Goal: Task Accomplishment & Management: Use online tool/utility

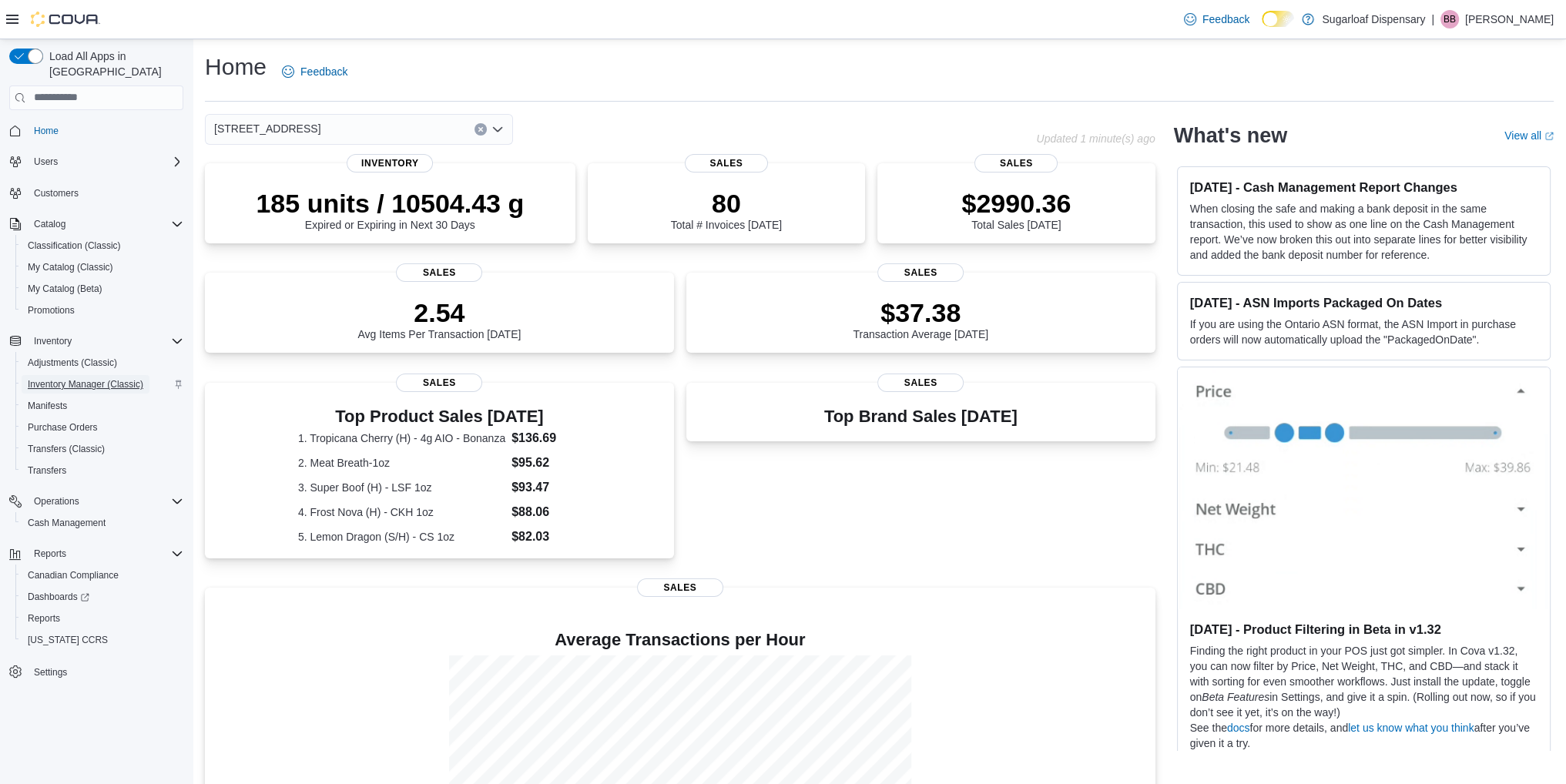
click at [74, 378] on span "Inventory Manager (Classic)" at bounding box center [86, 384] width 116 height 12
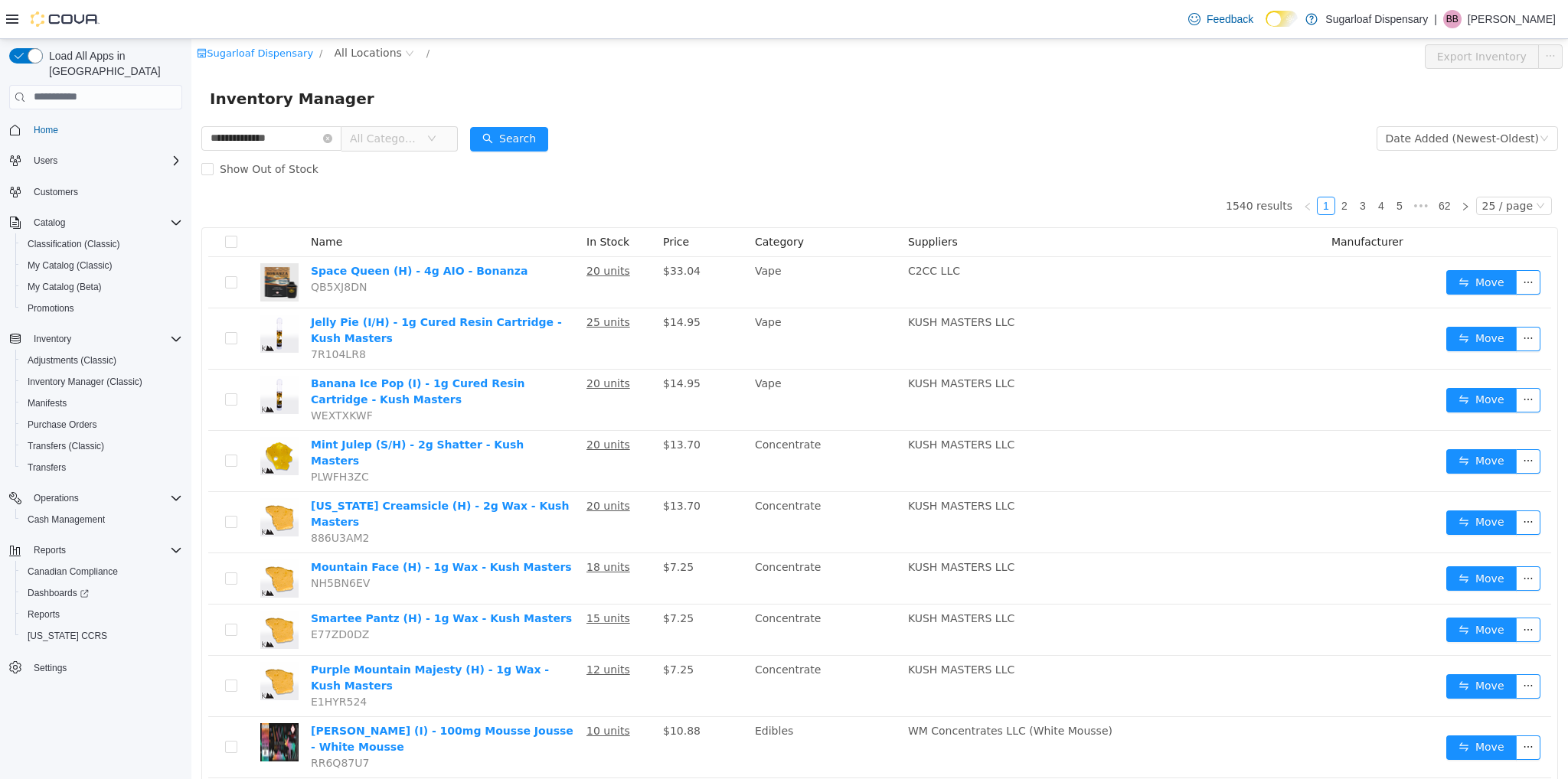
click at [427, 156] on div "Show Out of Stock" at bounding box center [879, 168] width 1357 height 31
click at [419, 144] on span "All Categories" at bounding box center [384, 137] width 70 height 15
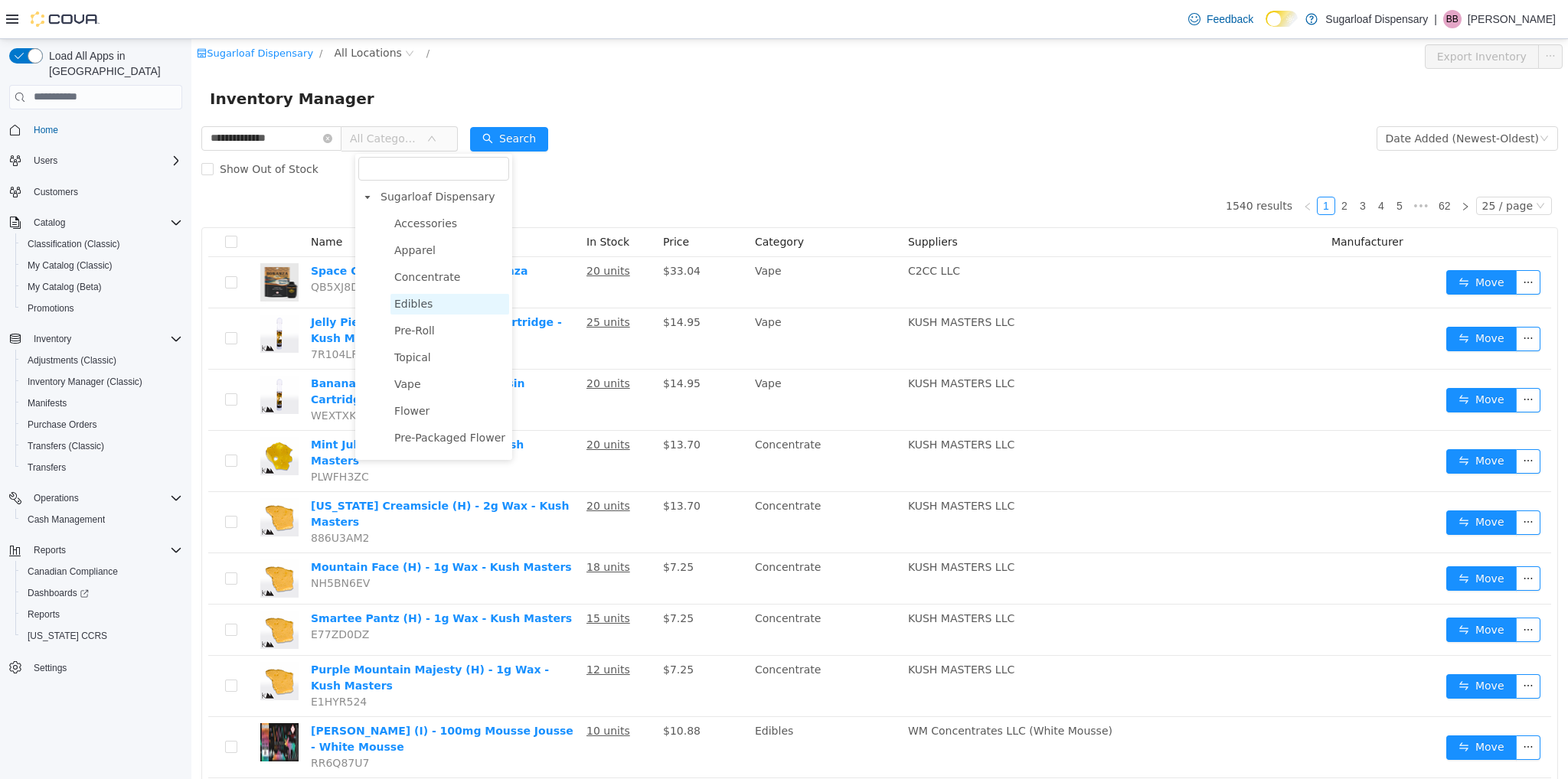
click at [423, 305] on span "Edibles" at bounding box center [413, 303] width 38 height 12
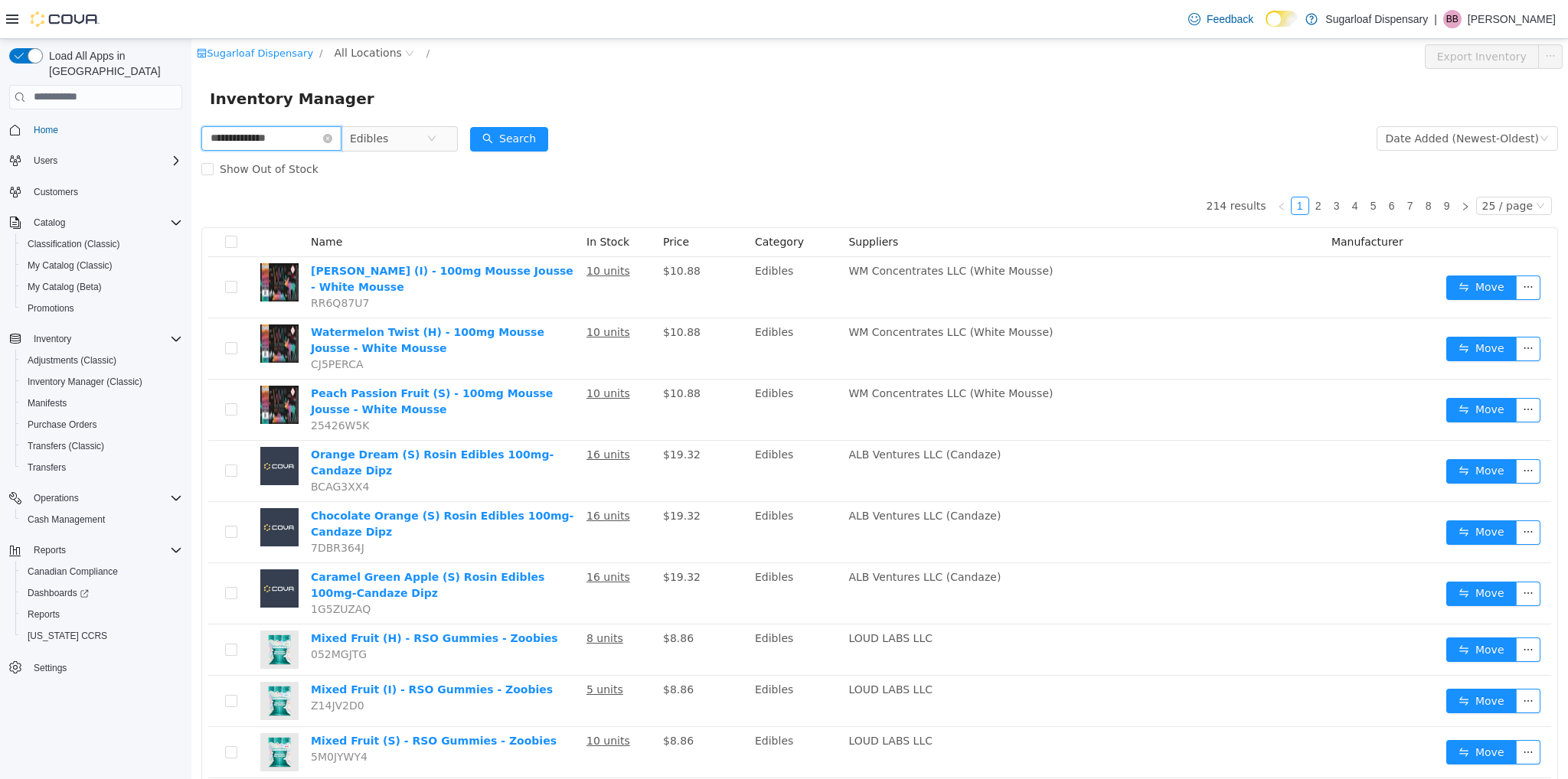
click at [319, 125] on input "**********" at bounding box center [271, 137] width 140 height 25
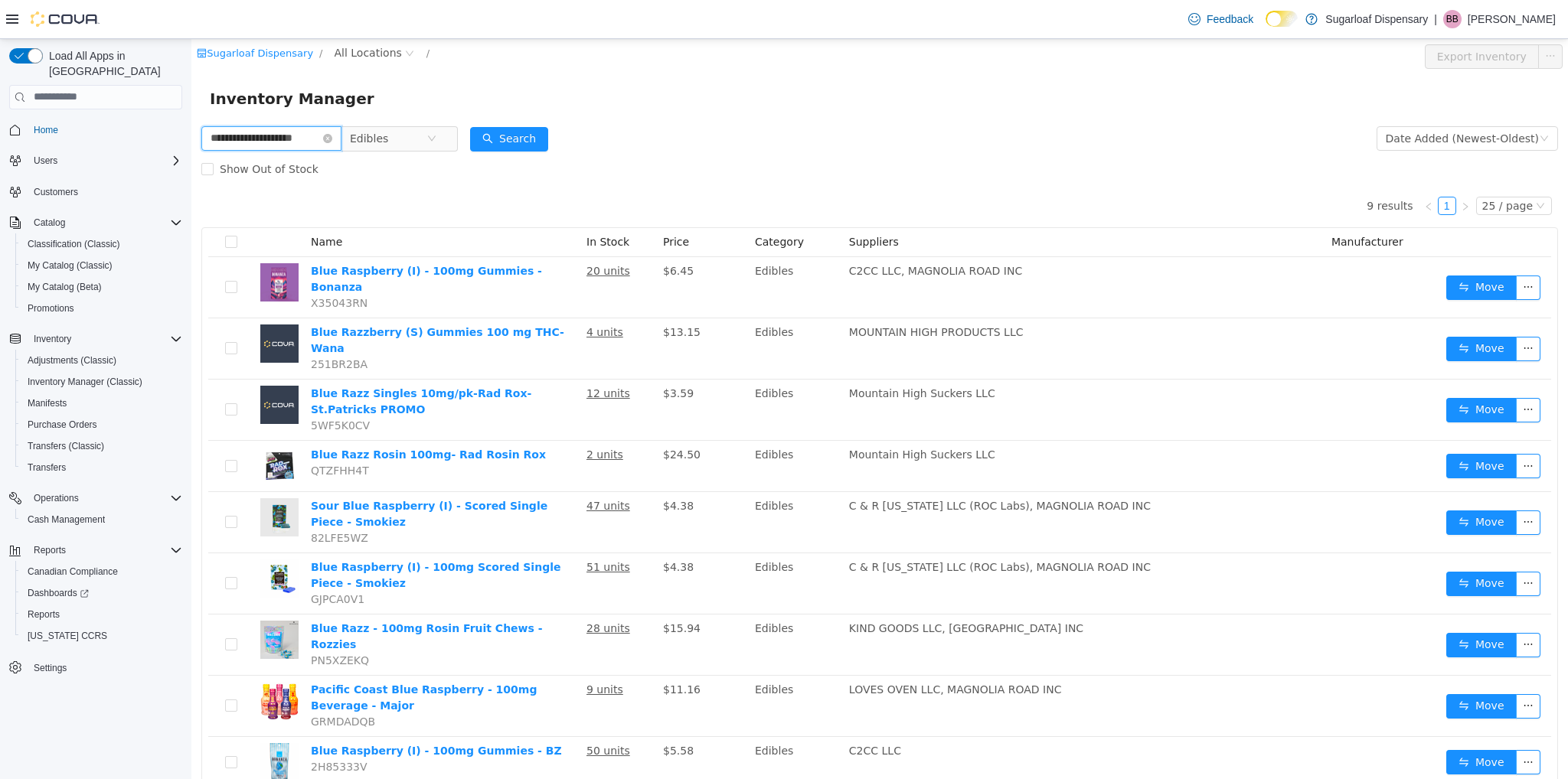
type input "**********"
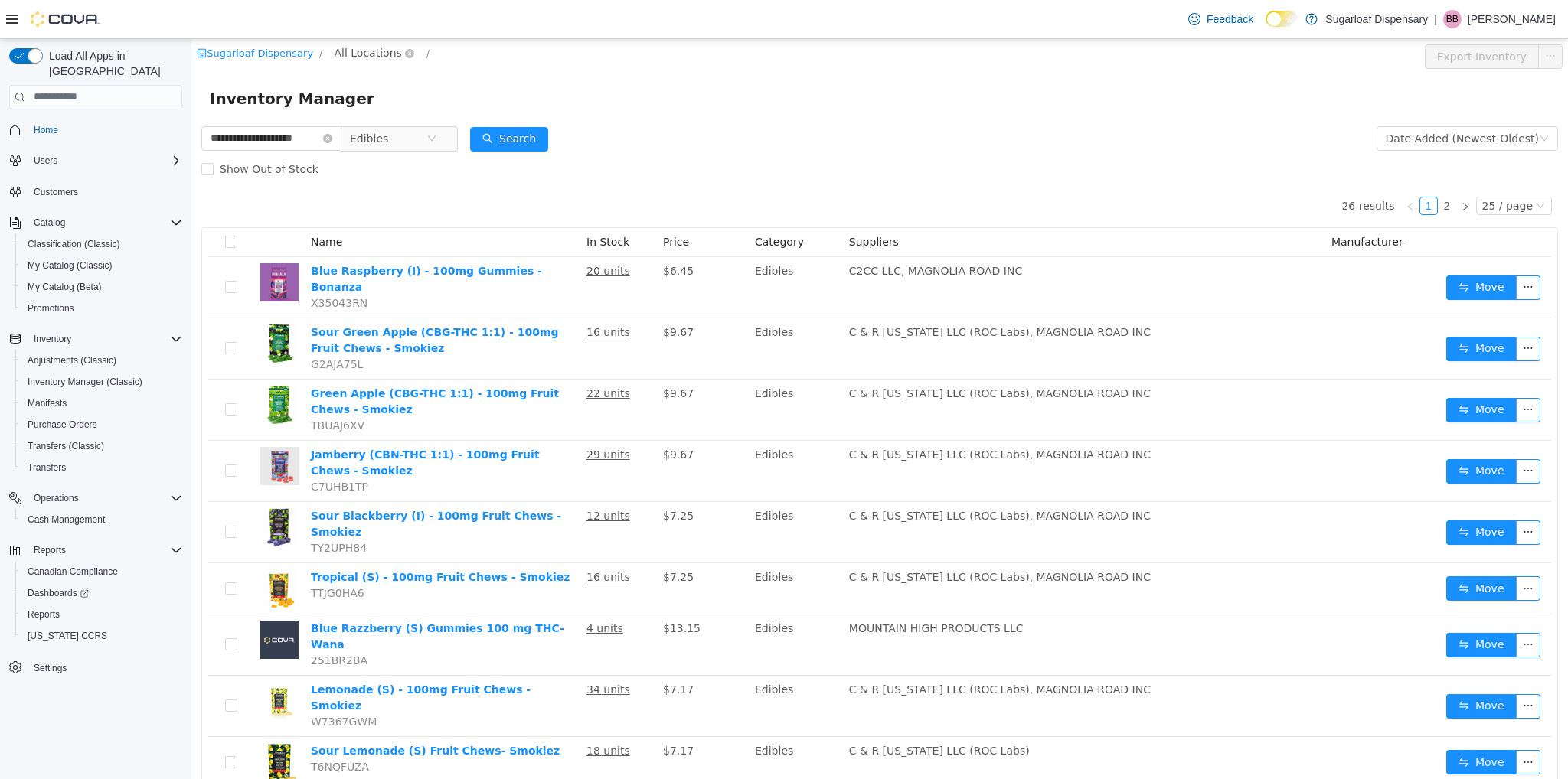
click at [373, 61] on span "All Locations" at bounding box center [374, 52] width 91 height 18
click at [390, 137] on span "[STREET_ADDRESS]" at bounding box center [410, 134] width 106 height 12
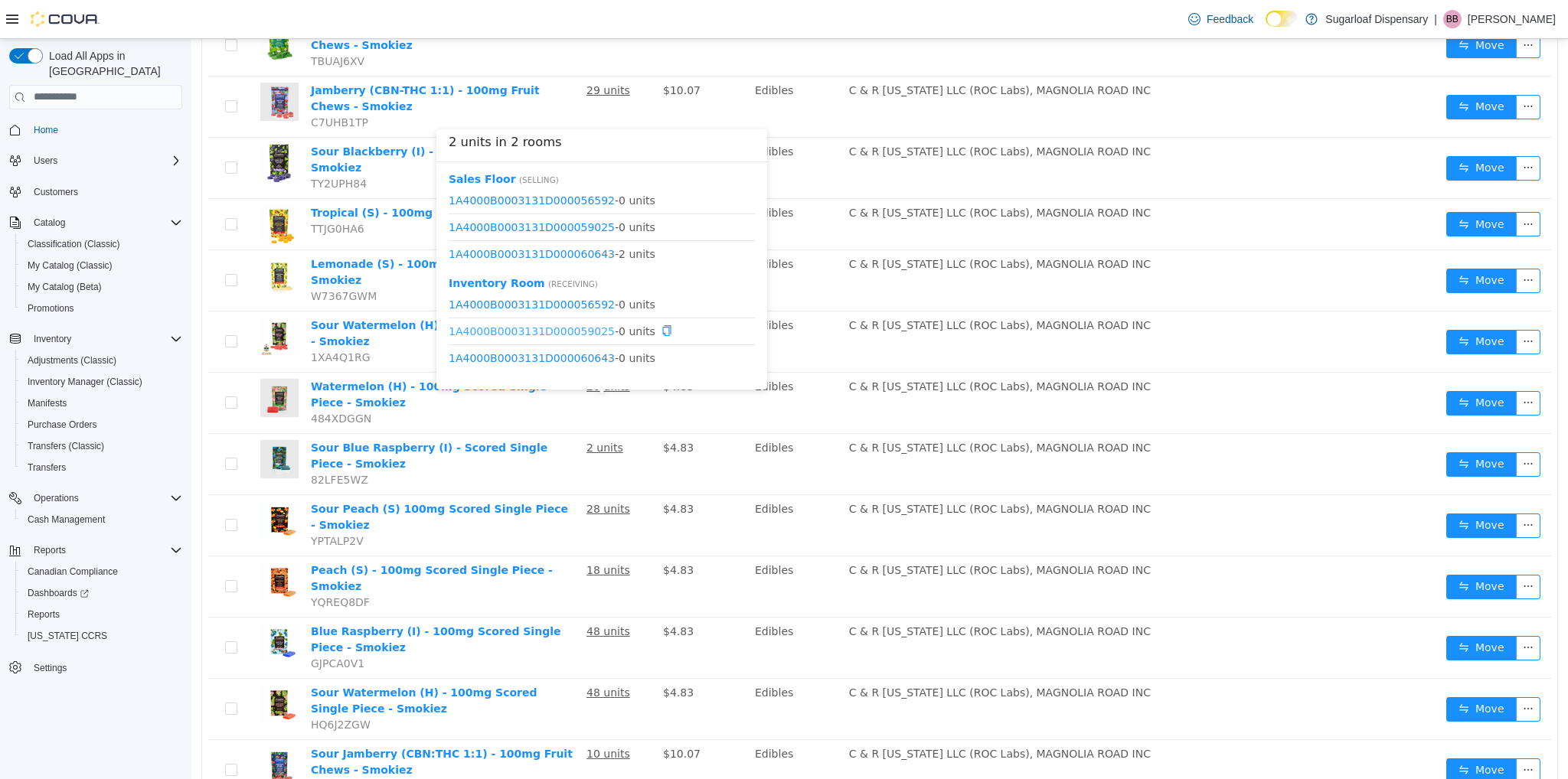
scroll to position [364, 0]
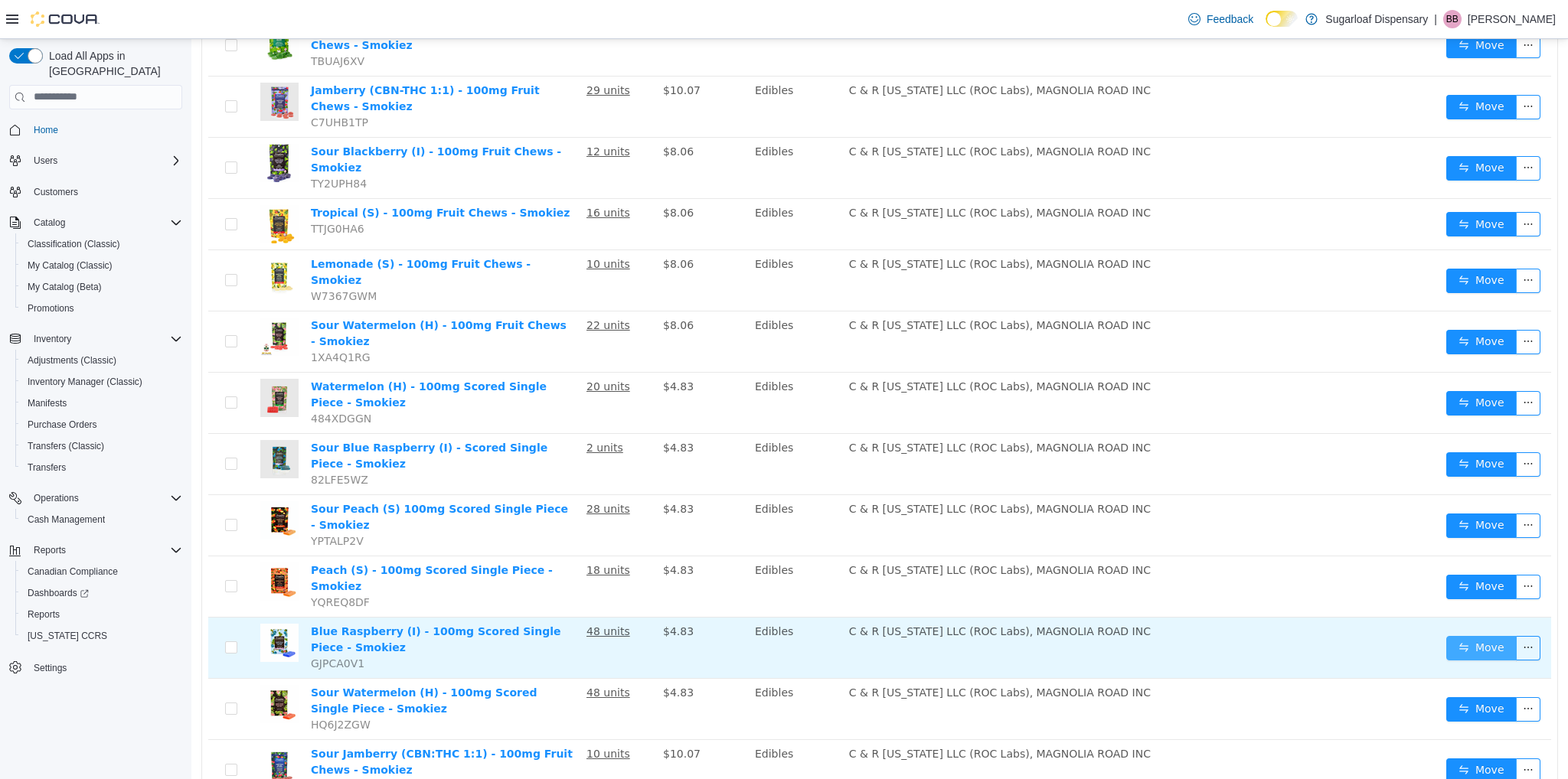
click at [1446, 635] on button "Move" at bounding box center [1481, 647] width 71 height 25
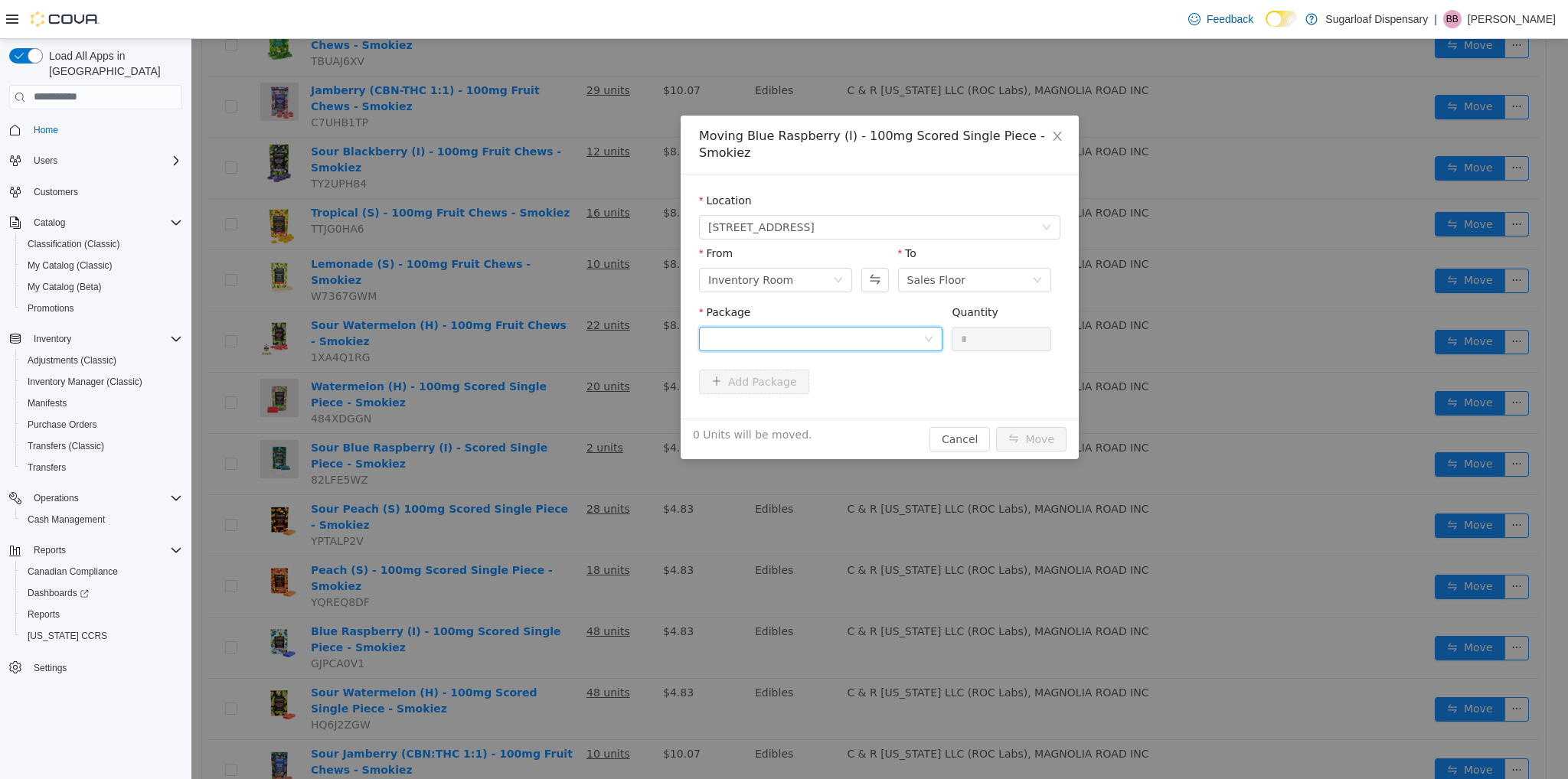
click at [748, 334] on div at bounding box center [815, 337] width 215 height 23
click at [838, 395] on strong "1A4000B0003131D000061277" at bounding box center [798, 393] width 182 height 12
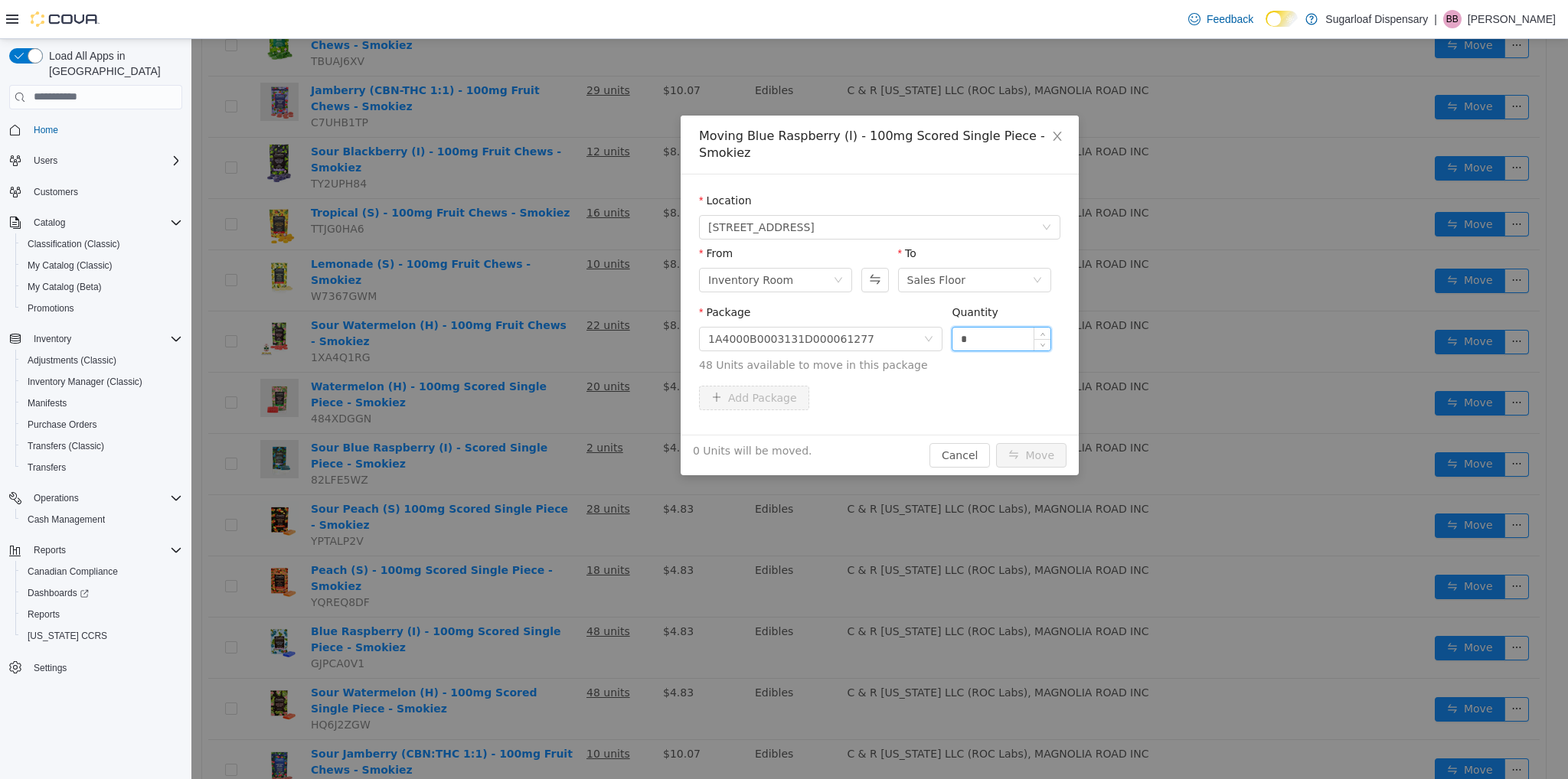
click at [993, 337] on input "*" at bounding box center [1001, 337] width 98 height 23
type input "**"
click at [1041, 449] on button "Move" at bounding box center [1031, 454] width 71 height 25
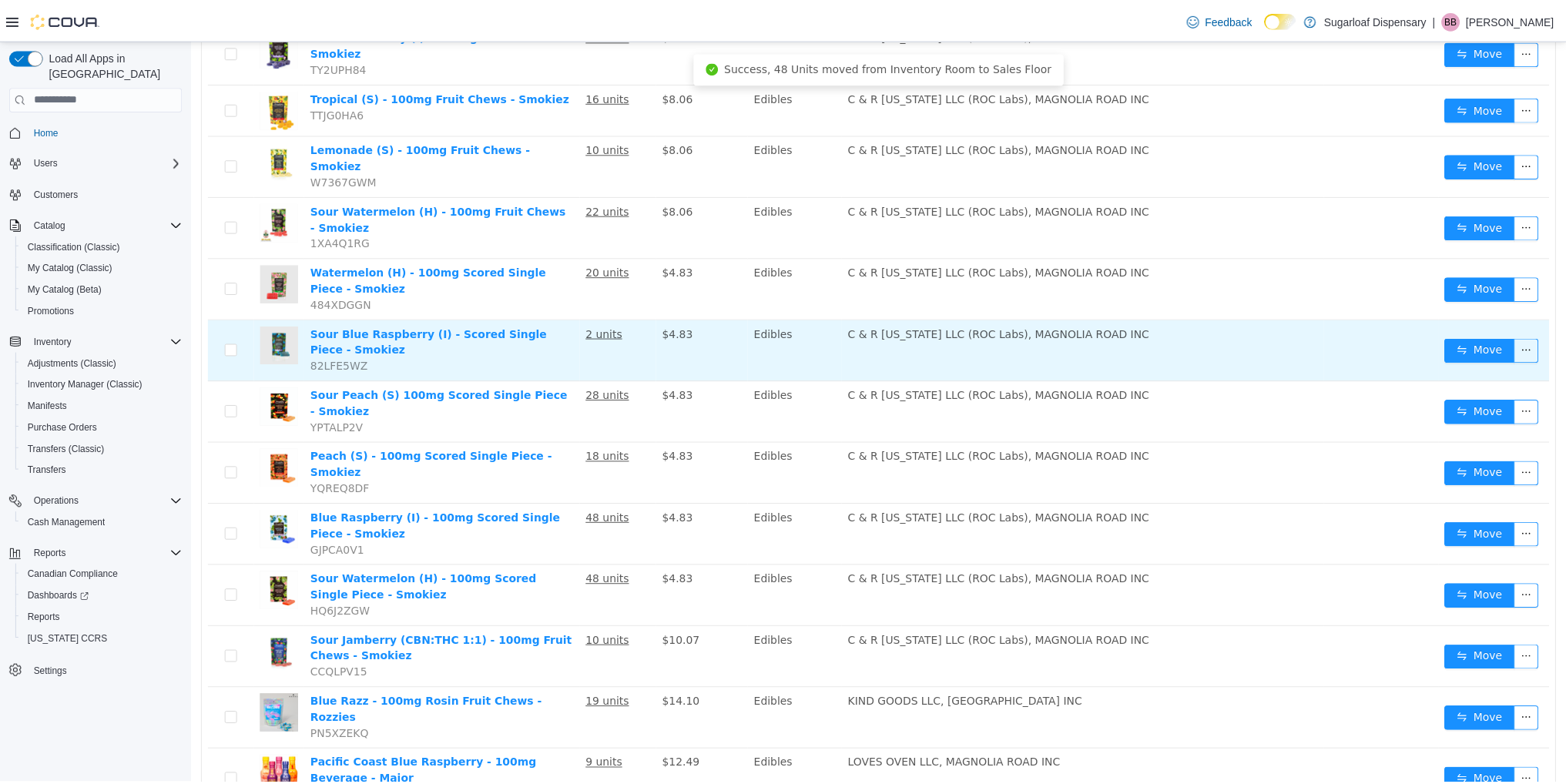
scroll to position [0, 0]
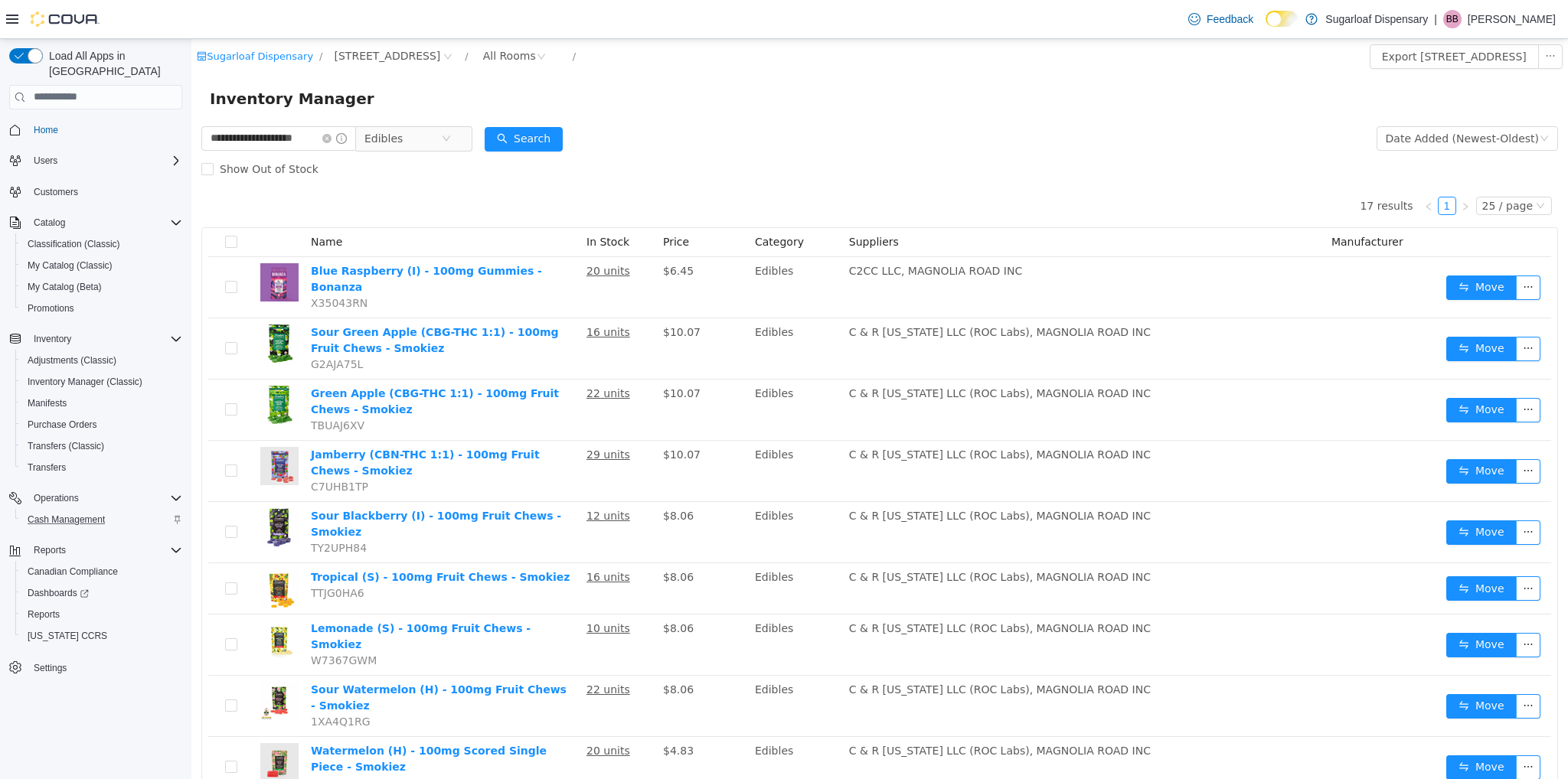
click at [112, 511] on div "Cash Management" at bounding box center [102, 519] width 160 height 18
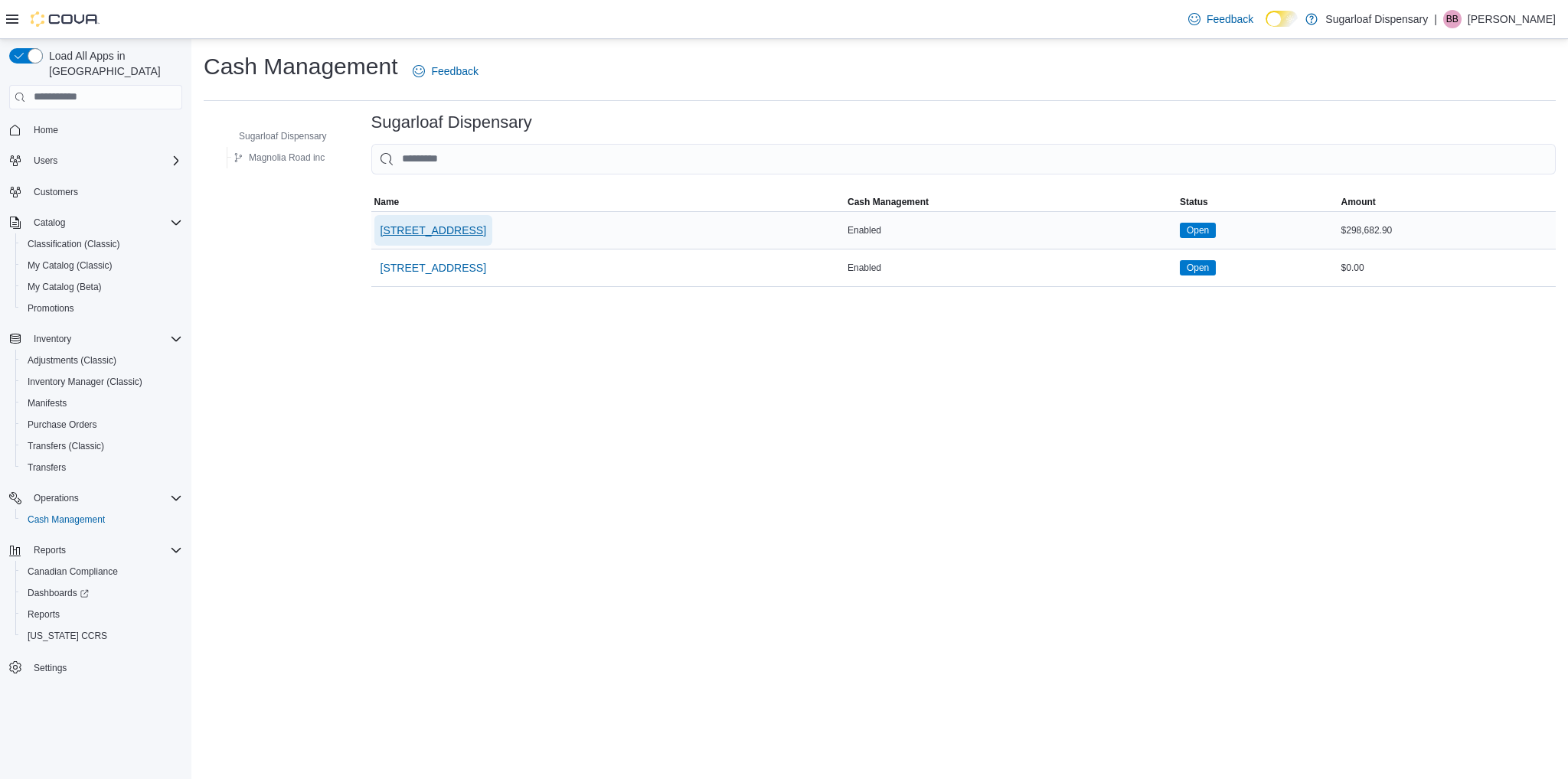
click at [477, 225] on span "[STREET_ADDRESS]" at bounding box center [433, 229] width 106 height 15
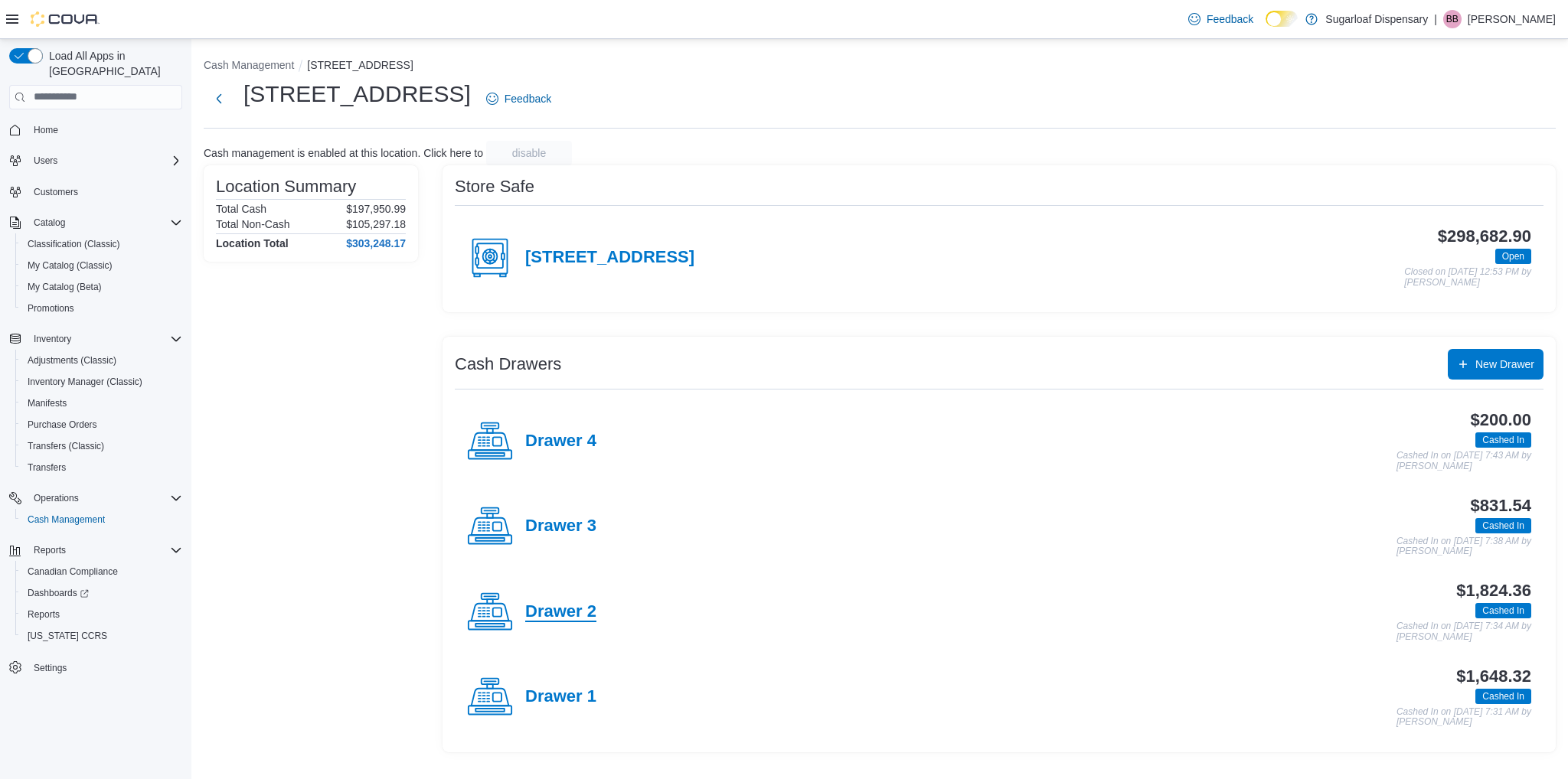
click at [550, 604] on h4 "Drawer 2" at bounding box center [561, 611] width 71 height 20
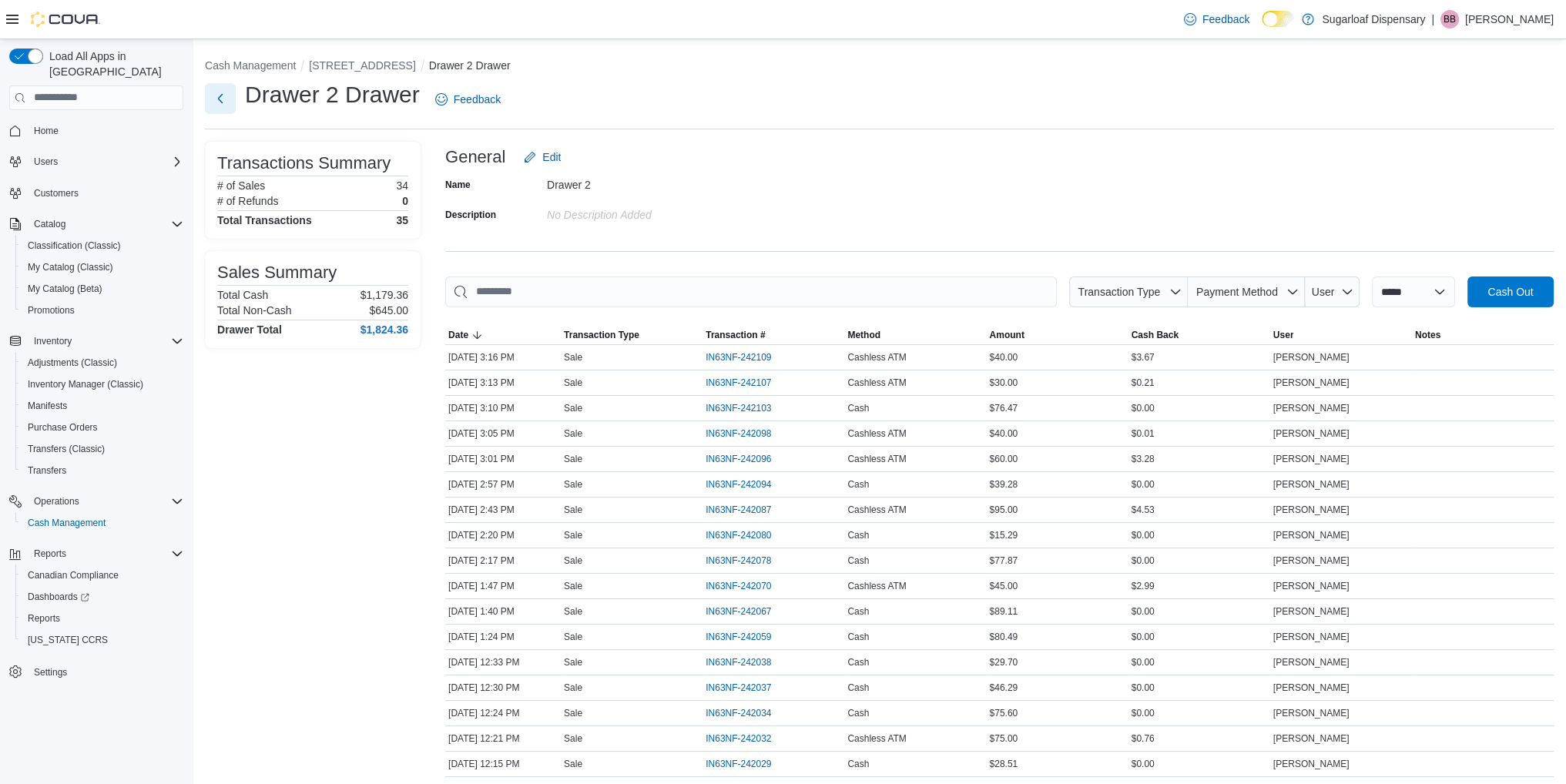
click at [229, 108] on button "Next" at bounding box center [220, 98] width 31 height 31
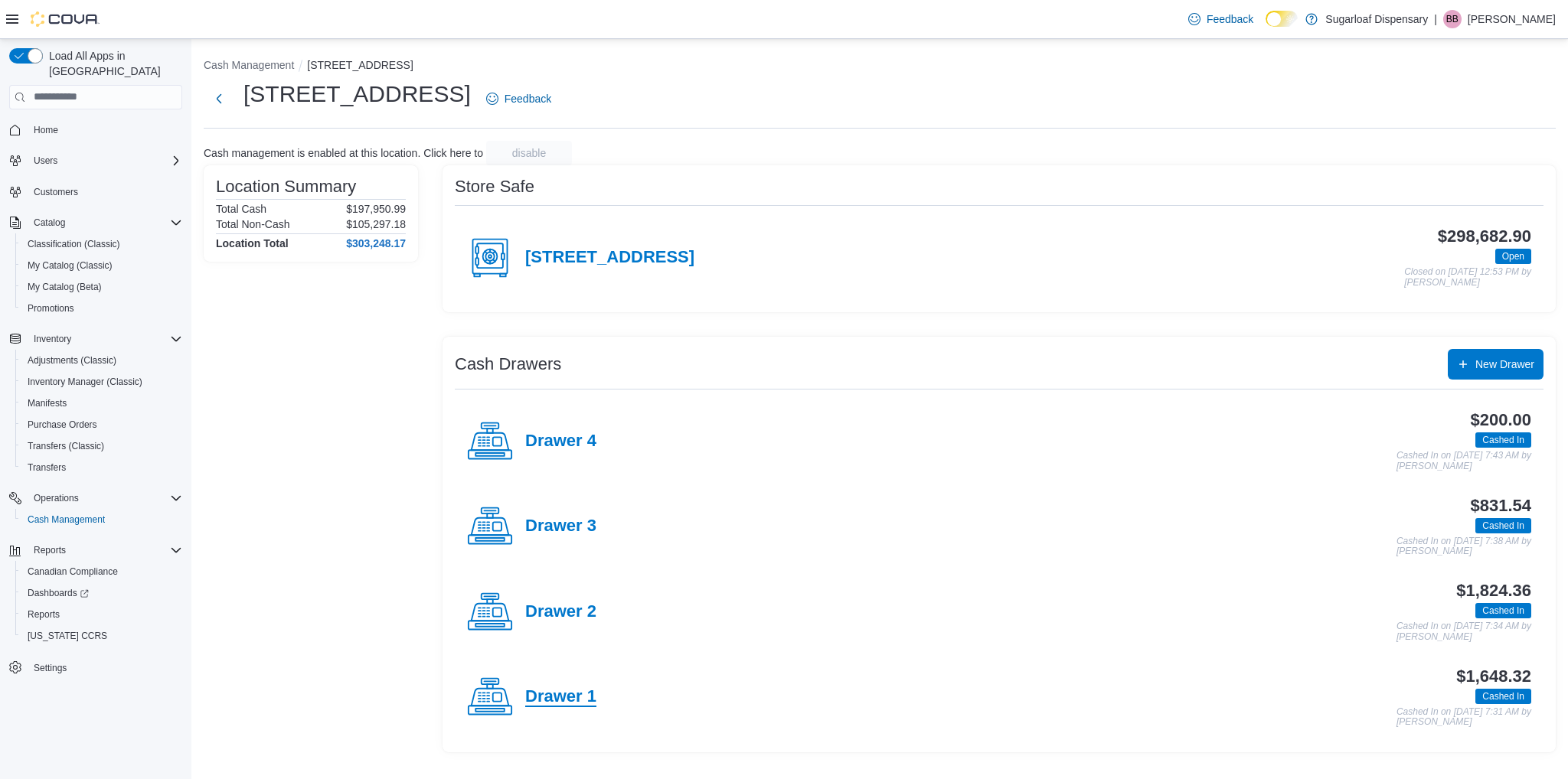
click at [577, 700] on h4 "Drawer 1" at bounding box center [561, 696] width 71 height 20
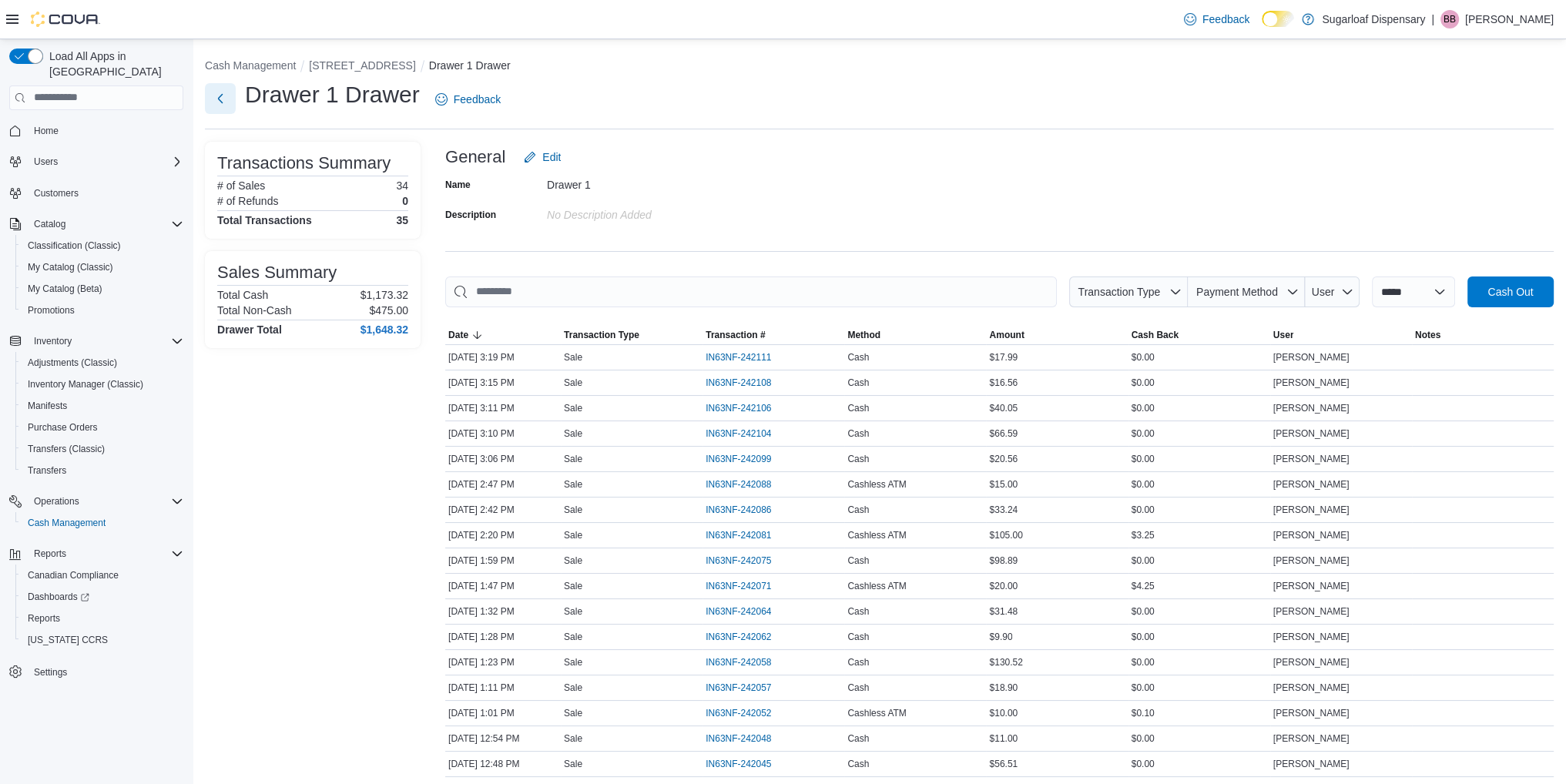
click at [221, 90] on button "Next" at bounding box center [220, 98] width 31 height 31
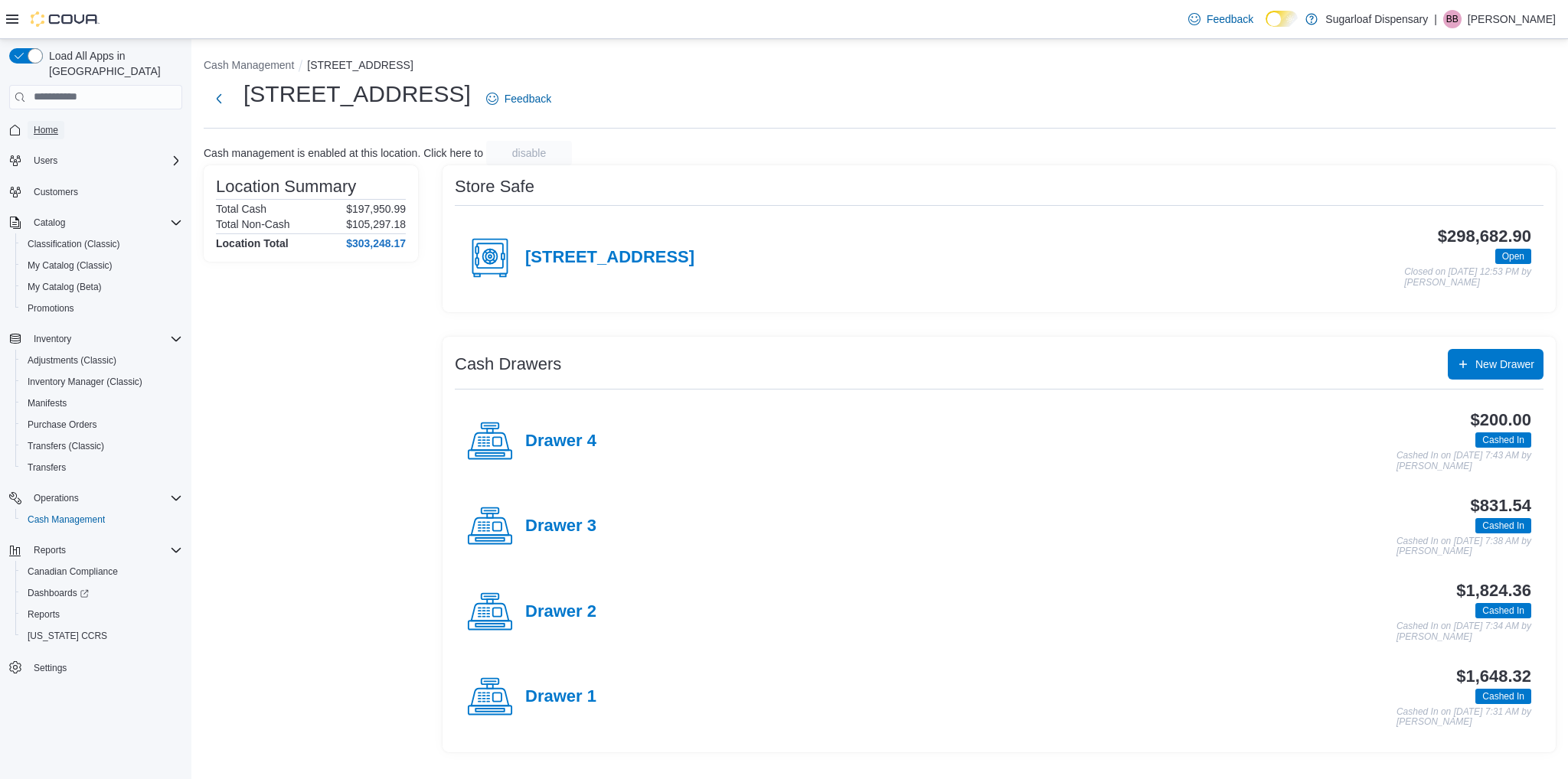
click at [49, 124] on span "Home" at bounding box center [45, 129] width 25 height 12
